Goal: Task Accomplishment & Management: Complete application form

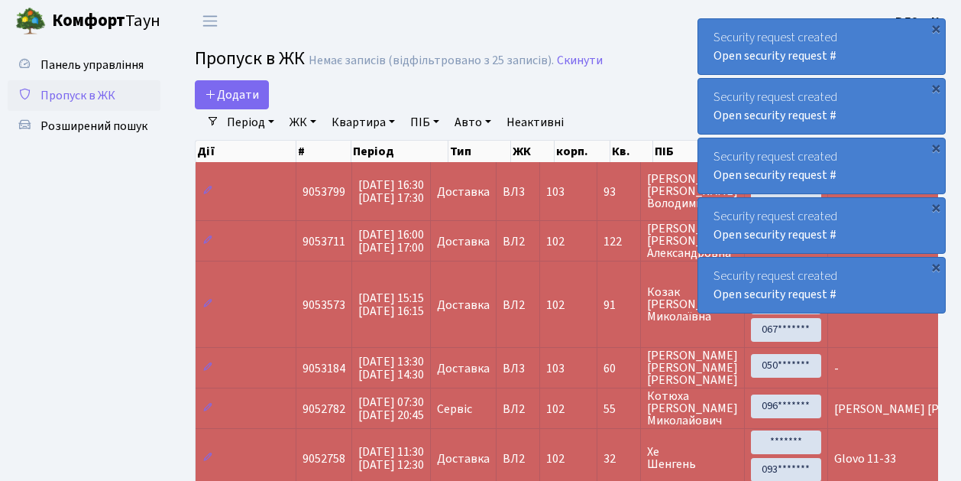
select select "25"
click at [258, 103] on link "Додати" at bounding box center [232, 94] width 74 height 29
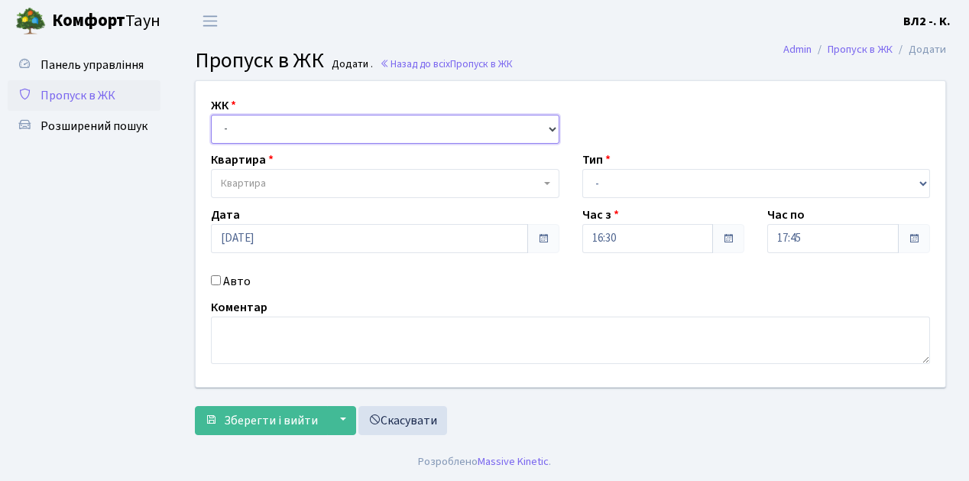
click at [553, 124] on select "- ВЛ1, Ужгородський пров., 4/1 ВЛ2, пр.Голосіївський, 76 ВЛ3, пр.Голосіївський,…" at bounding box center [385, 129] width 348 height 29
select select "317"
click at [211, 115] on select "- ВЛ1, Ужгородський пров., 4/1 ВЛ2, пр.Голосіївський, 76 ВЛ3, пр.Голосіївський,…" at bounding box center [385, 129] width 348 height 29
select select
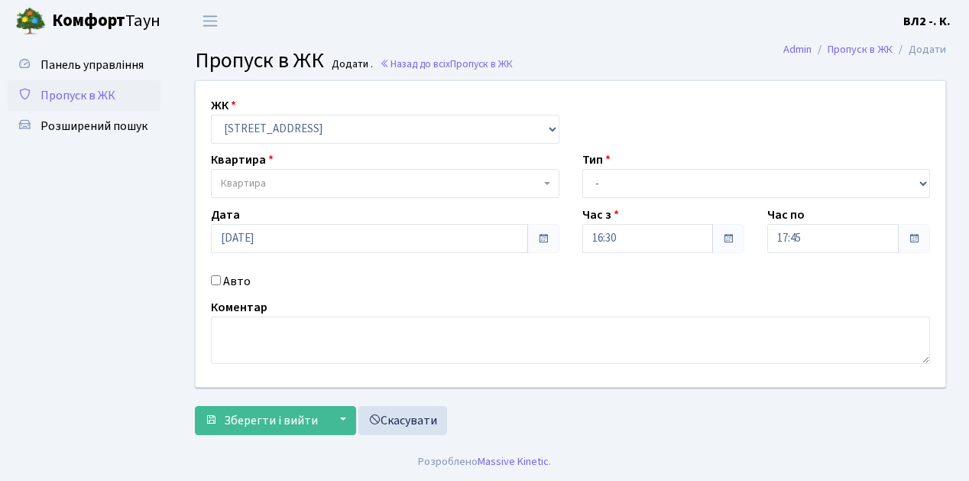
click at [548, 184] on b at bounding box center [547, 183] width 6 height 3
type input "32"
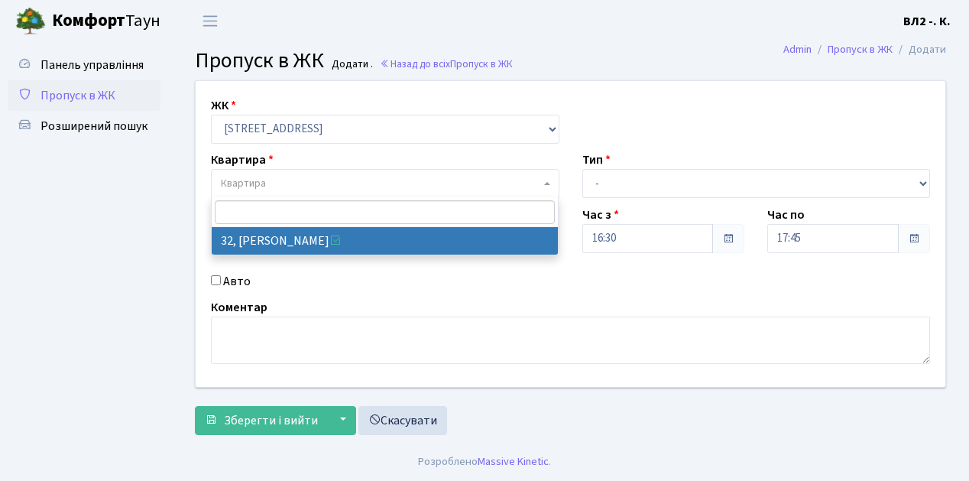
select select "38035"
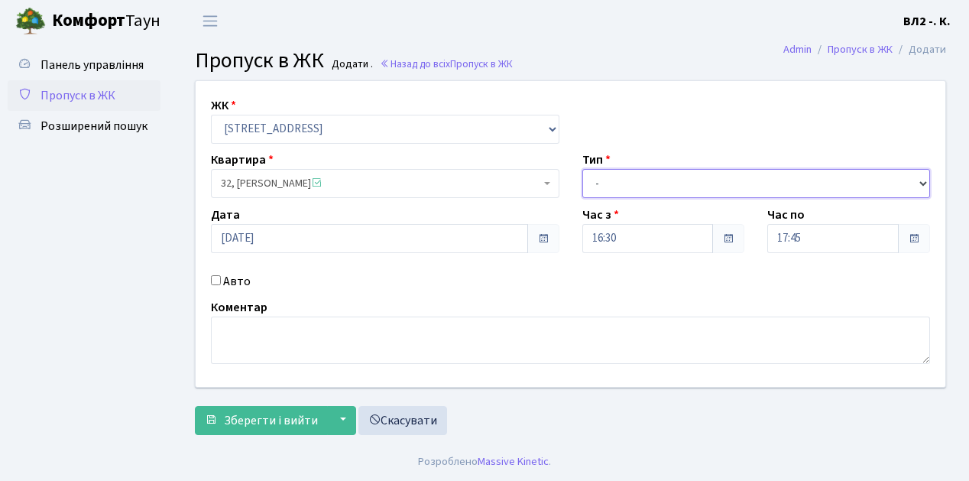
click at [924, 180] on select "- Доставка Таксі Гості Сервіс" at bounding box center [756, 183] width 348 height 29
select select "1"
click at [582, 169] on select "- Доставка Таксі Гості Сервіс" at bounding box center [756, 183] width 348 height 29
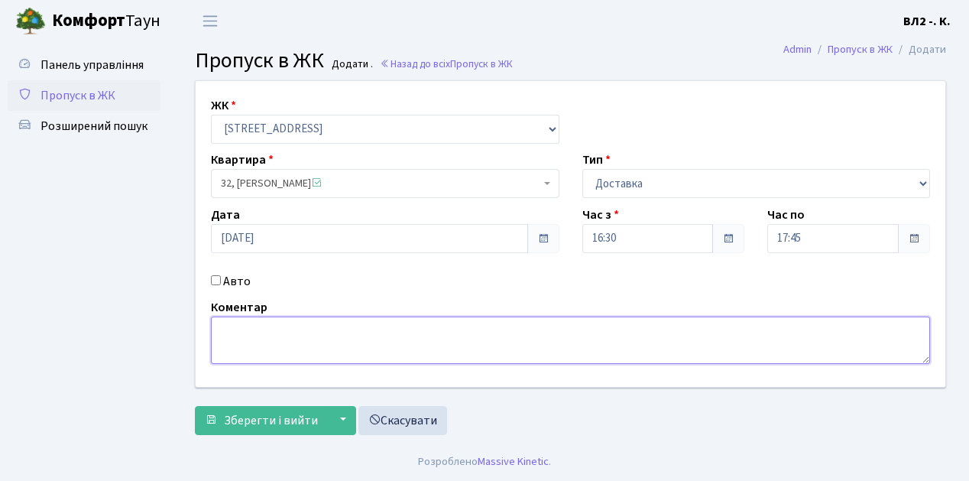
click at [230, 332] on textarea at bounding box center [570, 339] width 719 height 47
type textarea "Glovo 16-39"
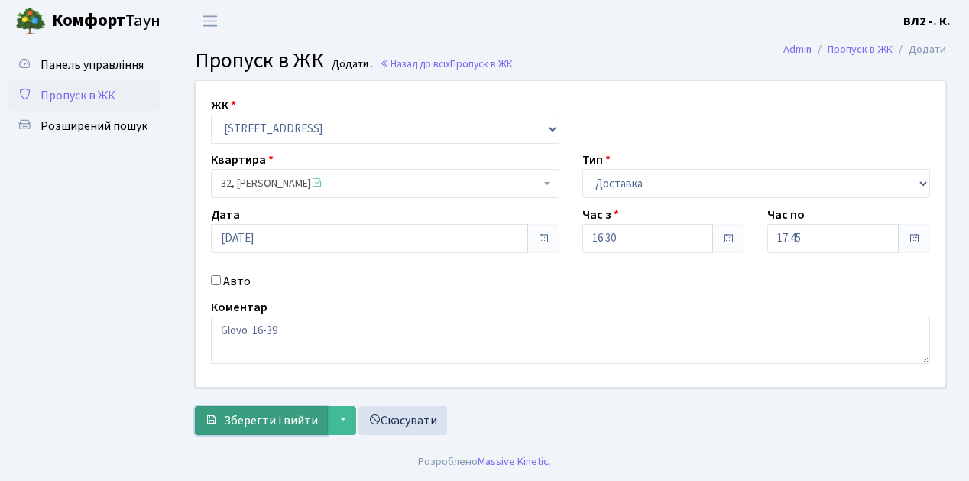
click at [250, 417] on span "Зберегти і вийти" at bounding box center [271, 420] width 94 height 17
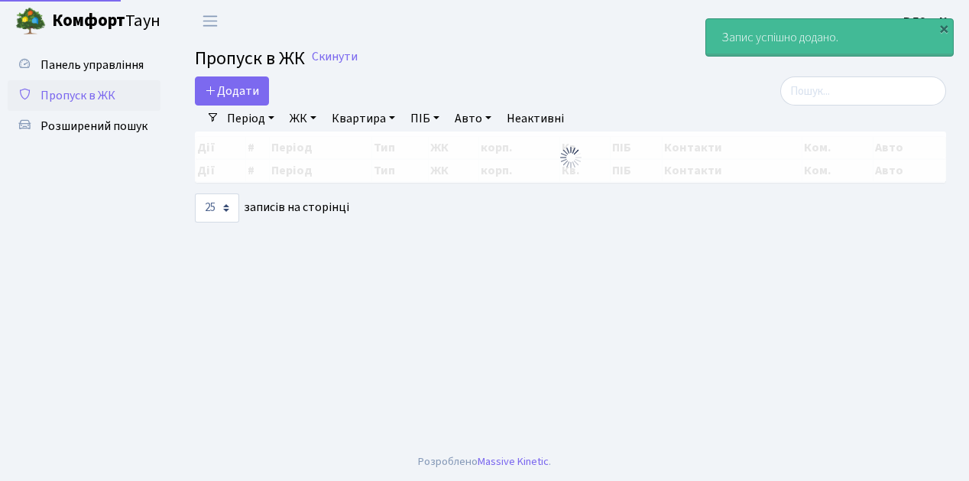
select select "25"
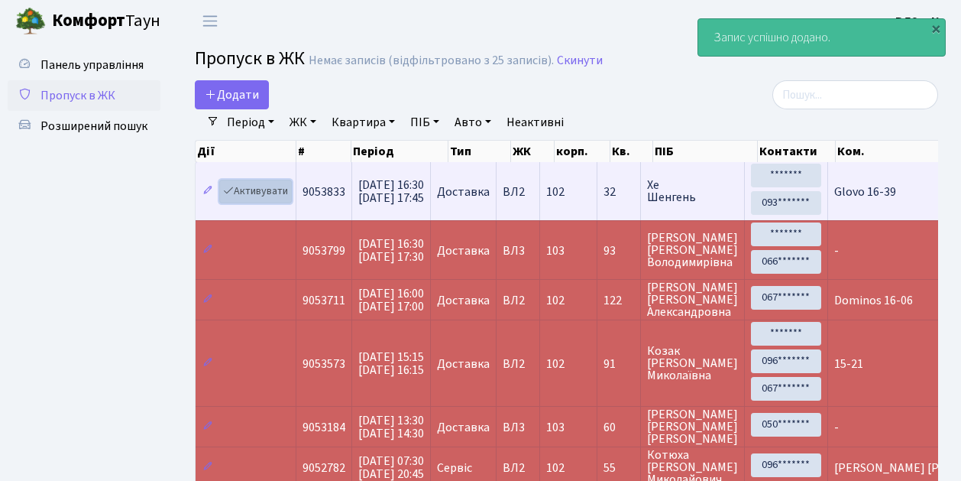
click at [278, 199] on link "Активувати" at bounding box center [255, 192] width 73 height 24
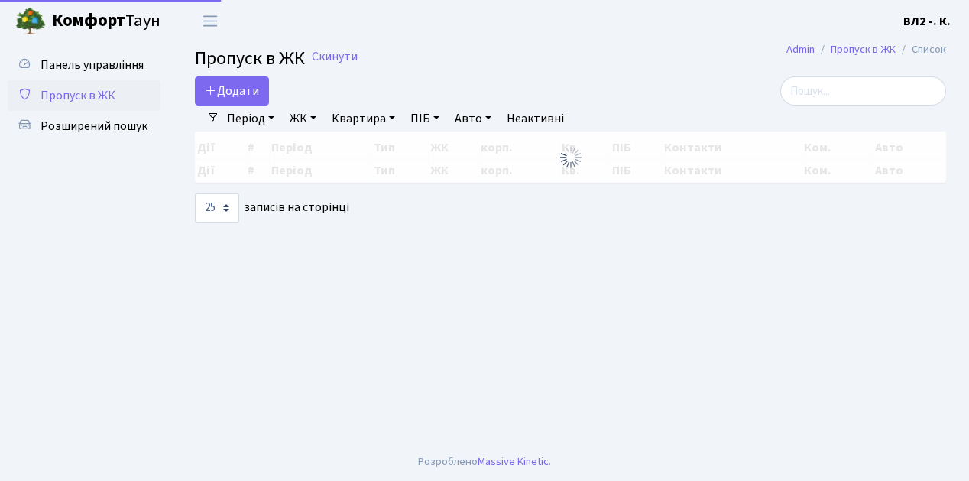
select select "25"
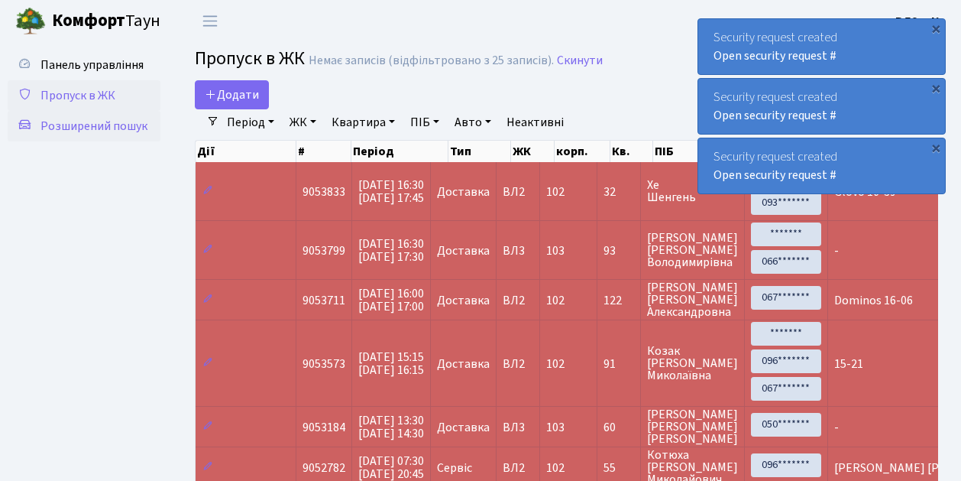
click at [78, 127] on span "Розширений пошук" at bounding box center [94, 126] width 107 height 17
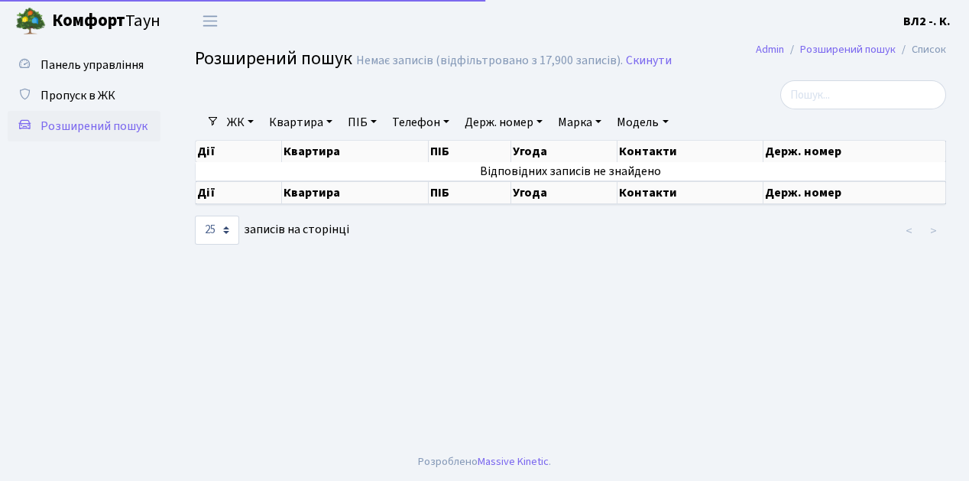
select select "25"
click at [333, 122] on link "Квартира" at bounding box center [301, 122] width 76 height 26
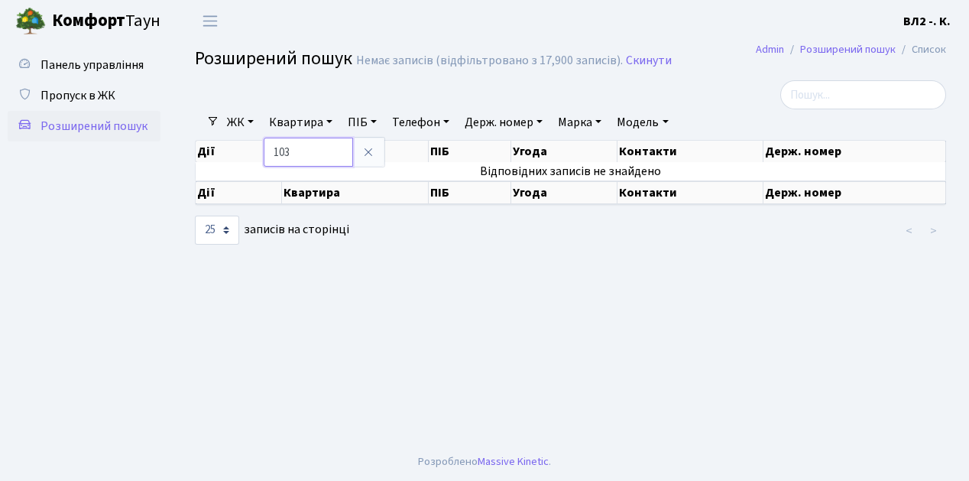
type input "103"
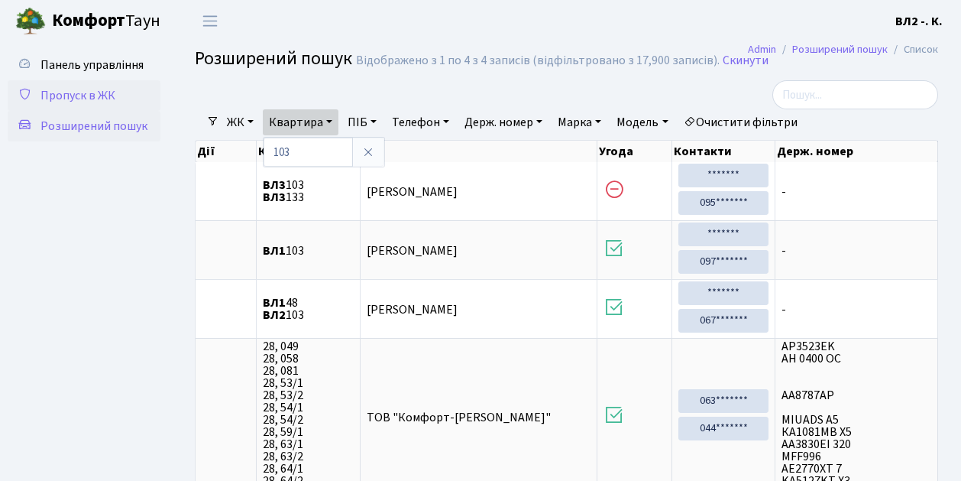
click at [60, 96] on span "Пропуск в ЖК" at bounding box center [78, 95] width 75 height 17
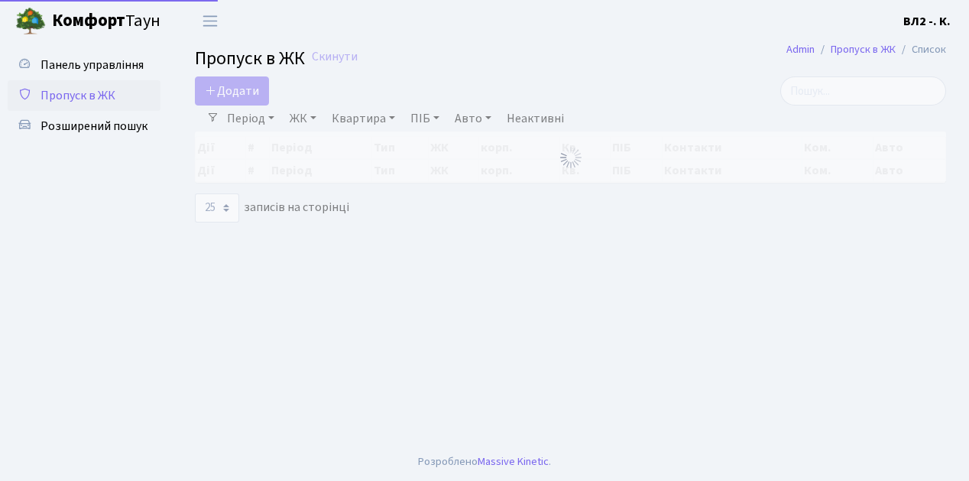
select select "25"
